Goal: Navigation & Orientation: Understand site structure

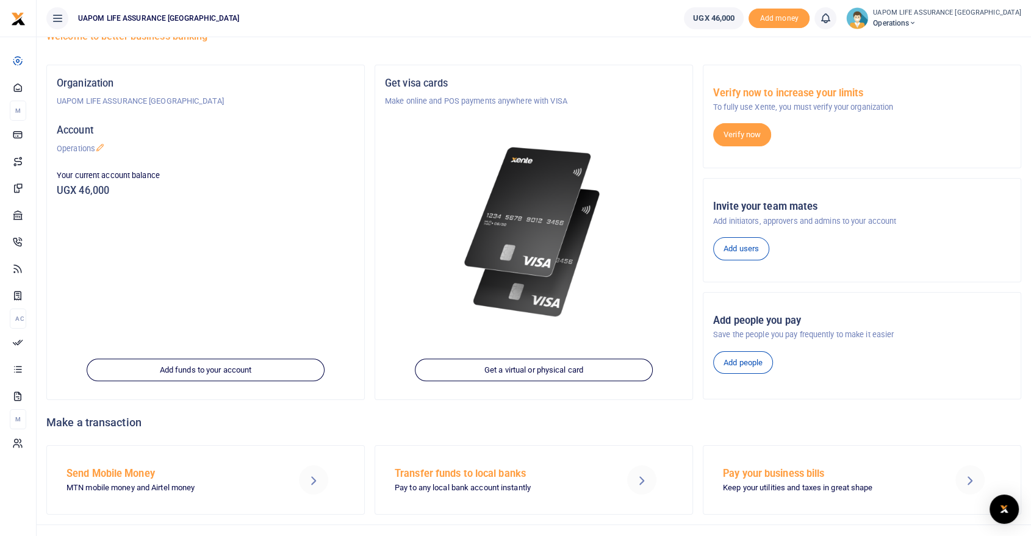
scroll to position [60, 0]
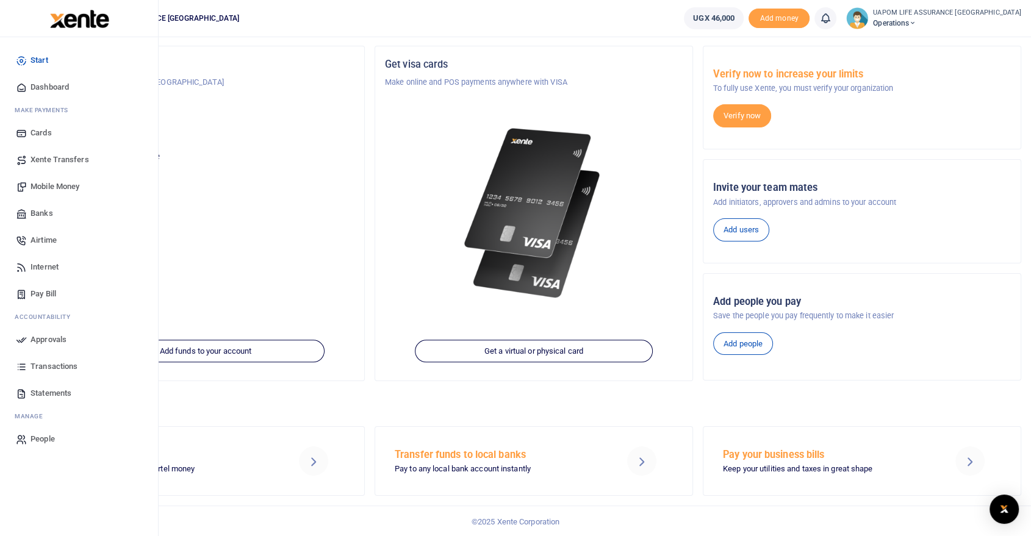
click at [43, 207] on span "Banks" at bounding box center [42, 213] width 23 height 12
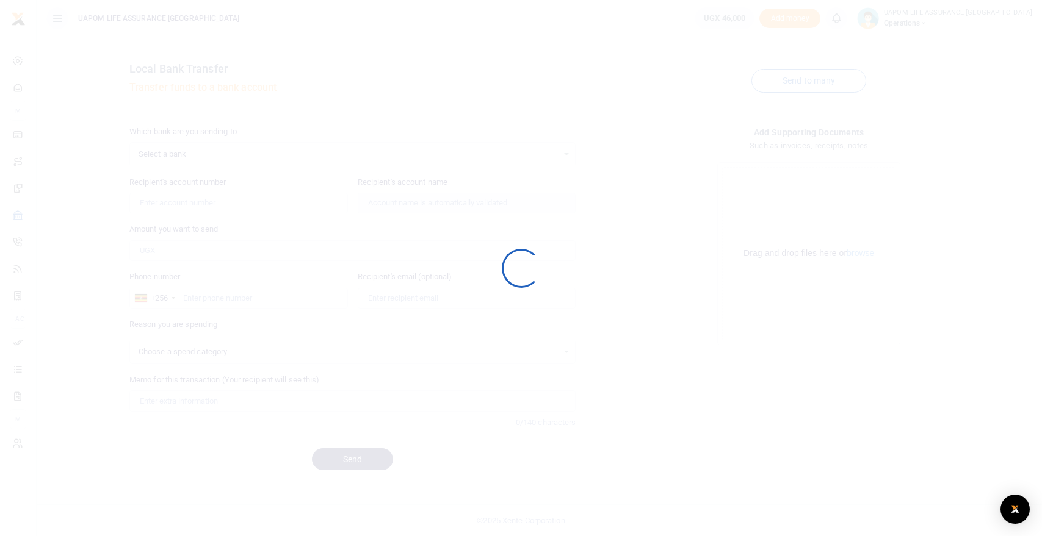
select select
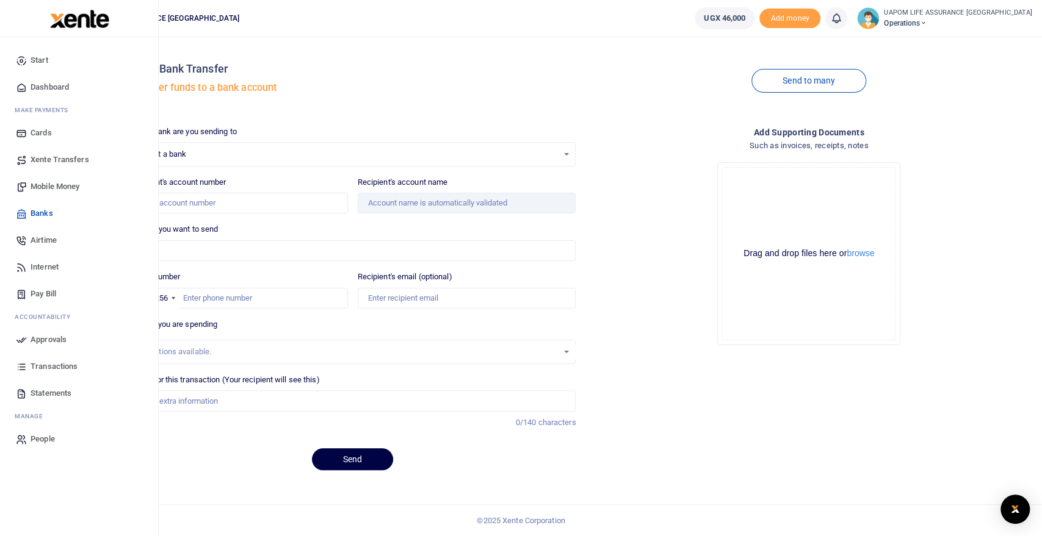
click at [48, 86] on span "Dashboard" at bounding box center [50, 87] width 38 height 12
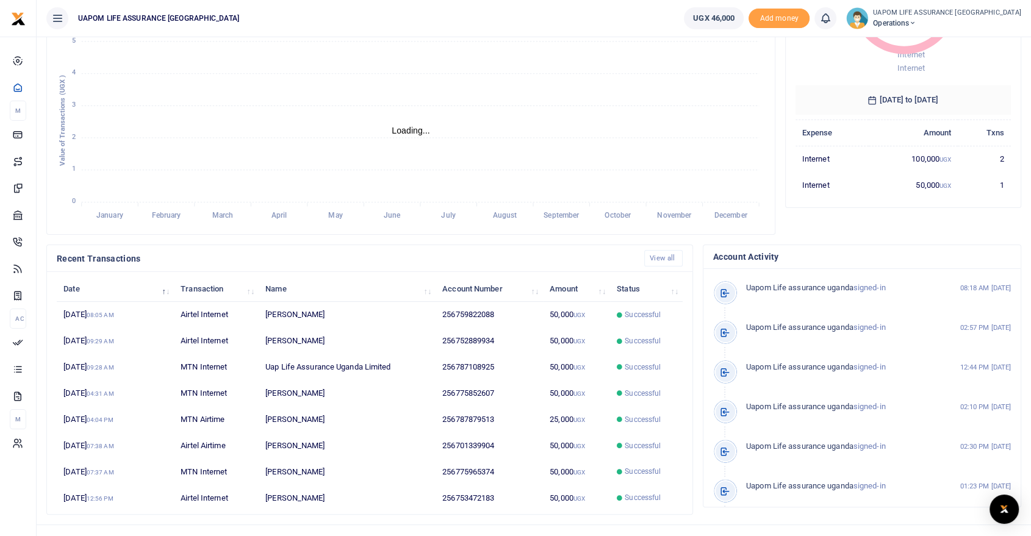
scroll to position [10, 10]
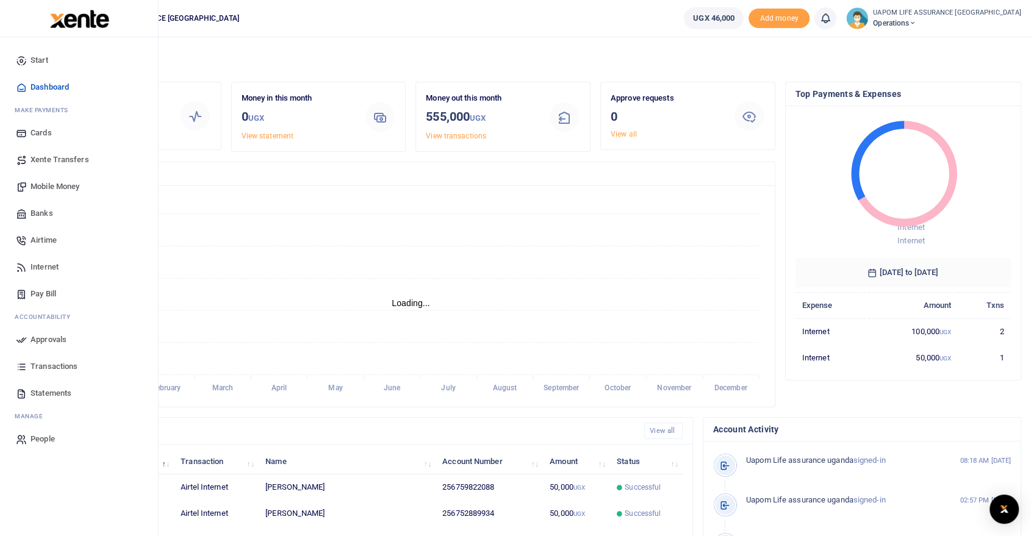
click at [40, 134] on span "Cards" at bounding box center [41, 133] width 21 height 12
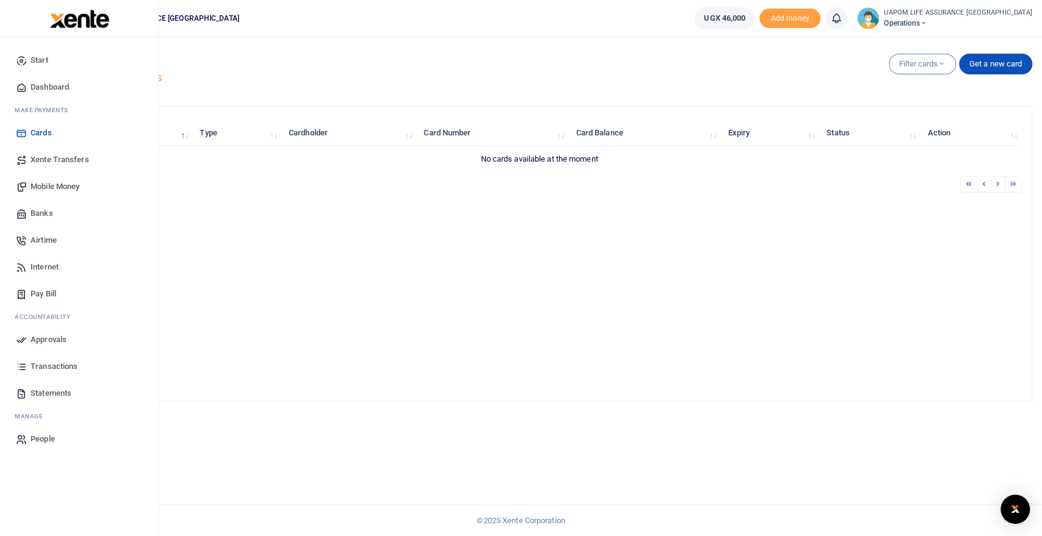
click at [44, 438] on span "People" at bounding box center [43, 439] width 24 height 12
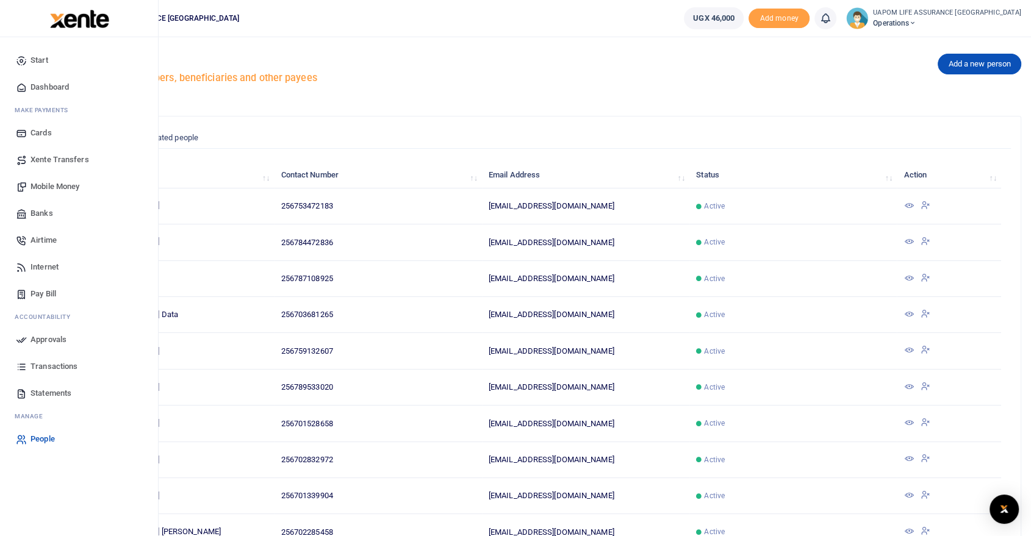
click at [45, 289] on span "Pay Bill" at bounding box center [44, 294] width 26 height 12
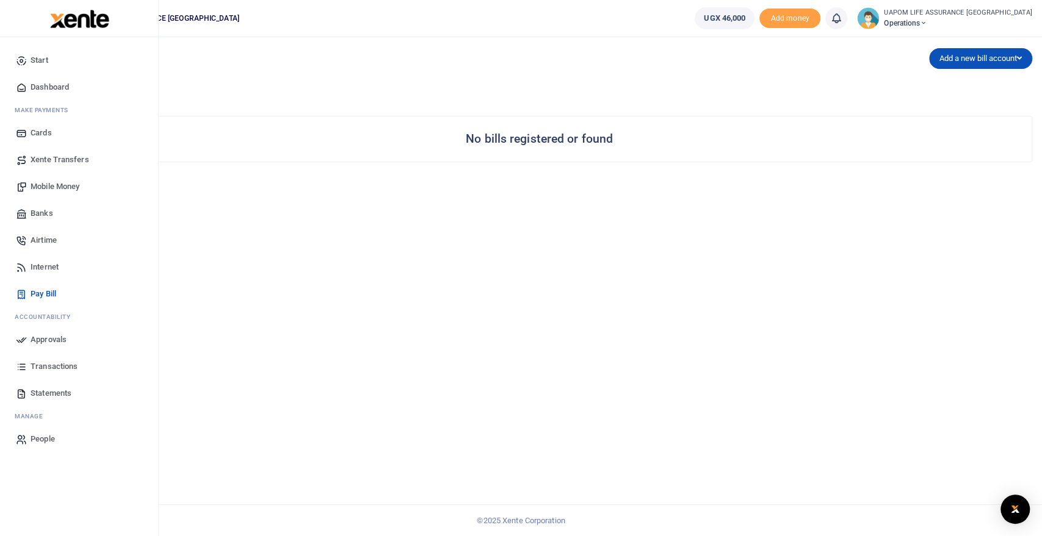
click at [42, 213] on span "Banks" at bounding box center [42, 213] width 23 height 12
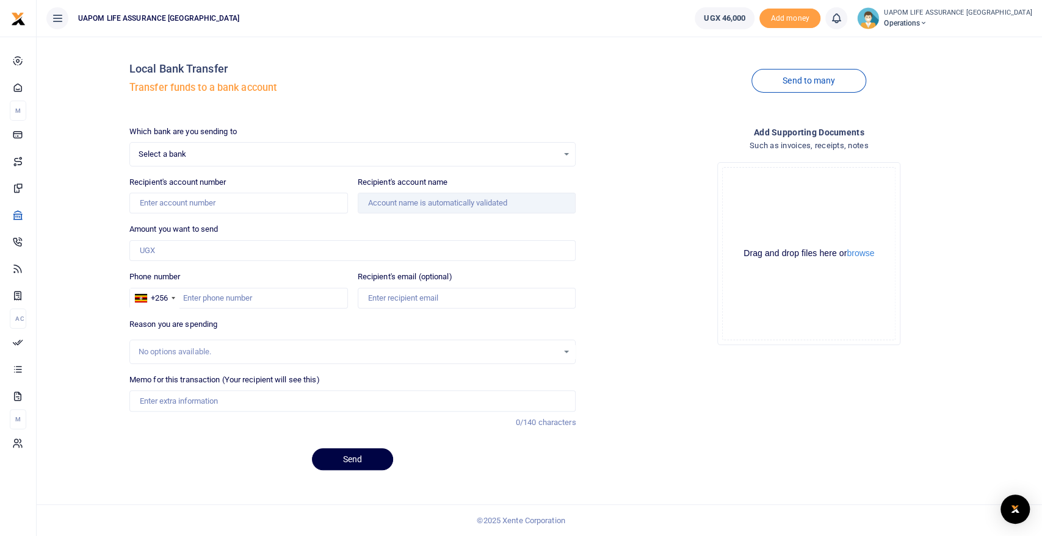
click at [562, 160] on div "Select a bank Select an option... Select a bank ABC Bank Absa Bank Uganda Ltd B…" at bounding box center [352, 154] width 447 height 24
click at [441, 159] on span "Select a bank" at bounding box center [349, 154] width 420 height 12
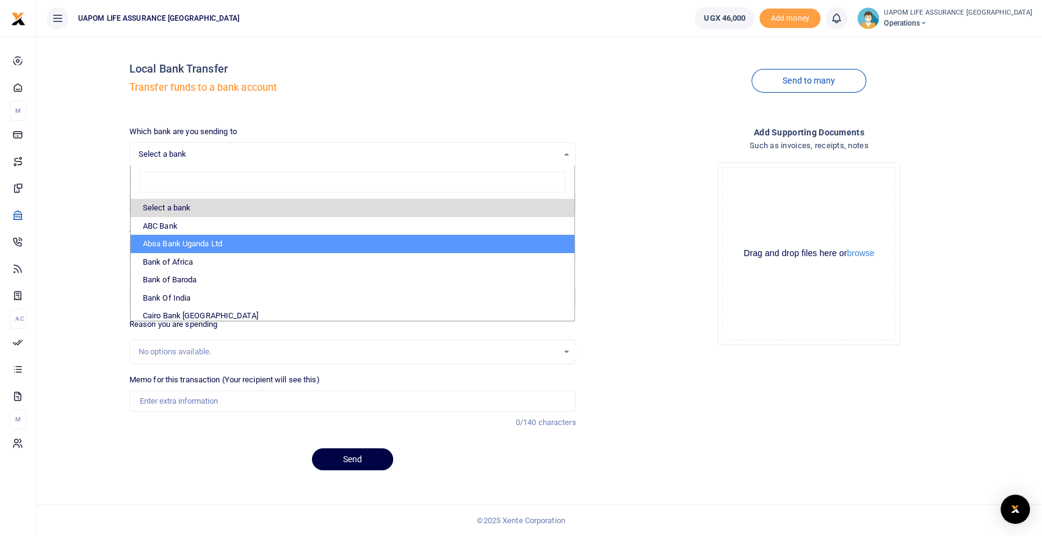
click at [234, 248] on li "Absa Bank Uganda Ltd" at bounding box center [353, 244] width 444 height 18
select select "ABSA"
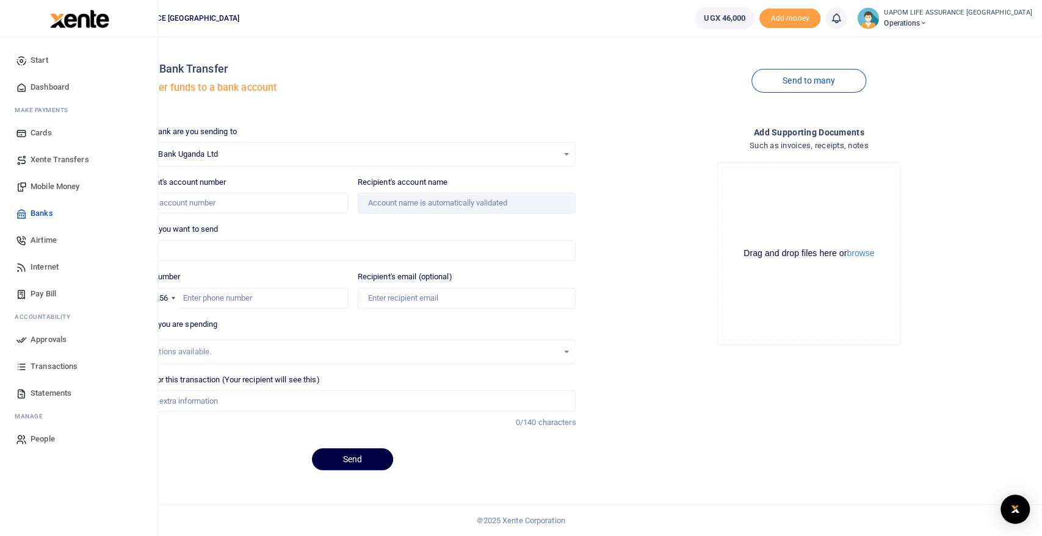
click at [56, 158] on span "Xente Transfers" at bounding box center [60, 160] width 59 height 12
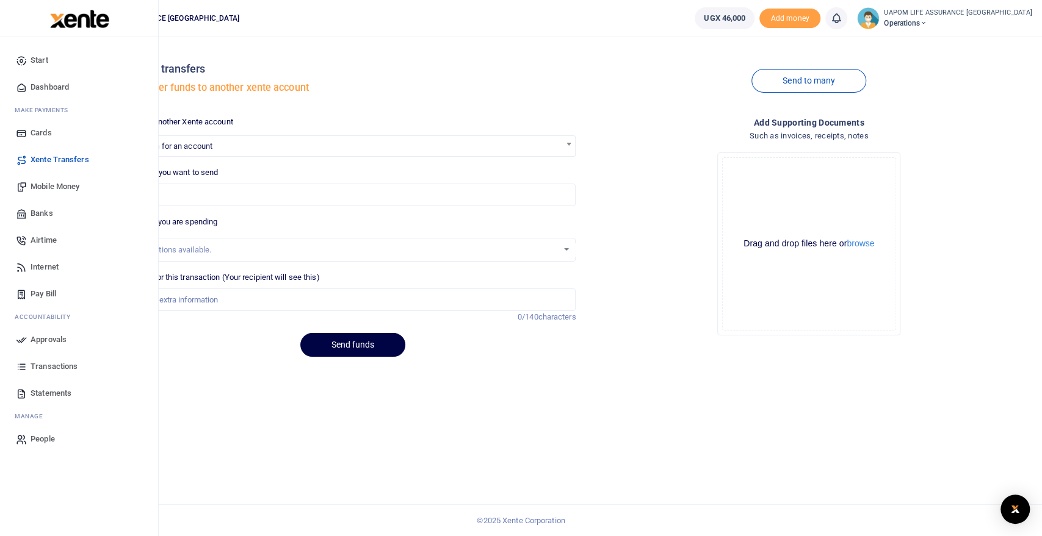
click at [44, 132] on span "Cards" at bounding box center [41, 133] width 21 height 12
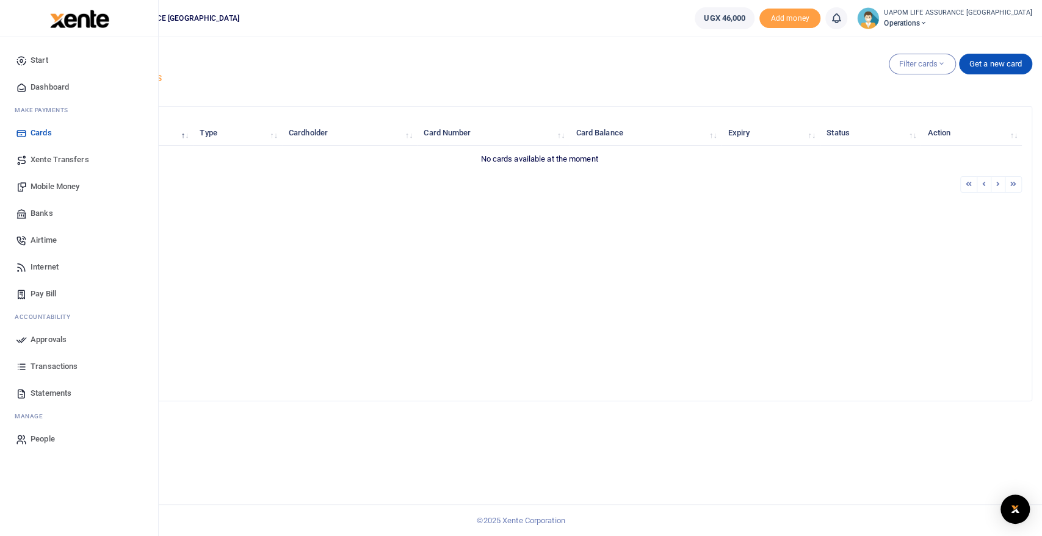
click at [56, 84] on span "Dashboard" at bounding box center [50, 87] width 38 height 12
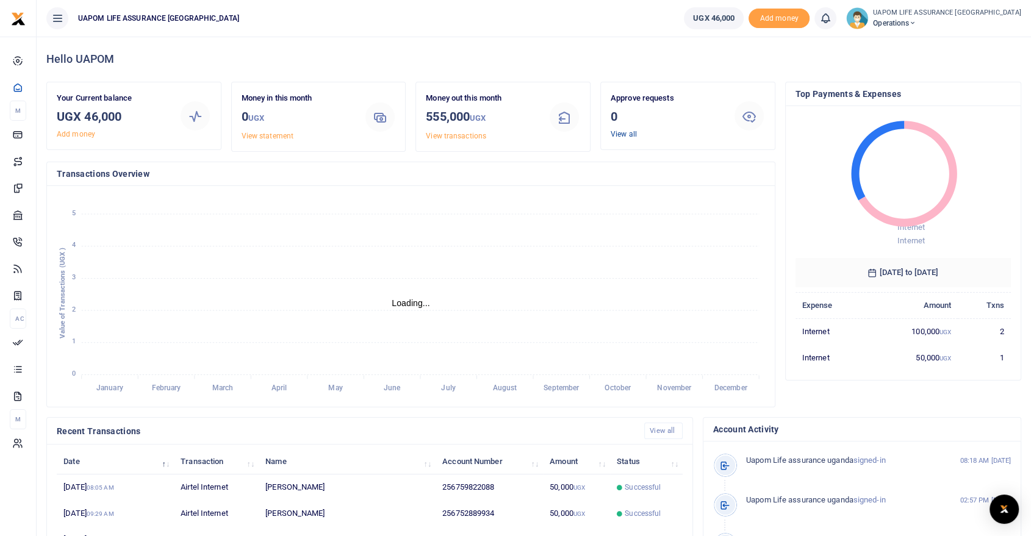
click at [617, 133] on link "View all" at bounding box center [624, 134] width 26 height 9
